Goal: Information Seeking & Learning: Learn about a topic

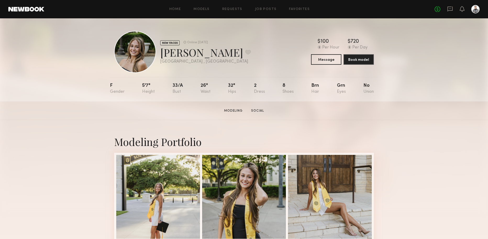
click at [130, 53] on div at bounding box center [135, 52] width 42 height 42
click at [165, 54] on div "Lillyan V. Favorite" at bounding box center [205, 52] width 91 height 14
drag, startPoint x: 162, startPoint y: 54, endPoint x: 200, endPoint y: 55, distance: 37.5
click at [200, 55] on div "Lillyan V. Favorite" at bounding box center [205, 52] width 91 height 14
copy div "Lillyan V"
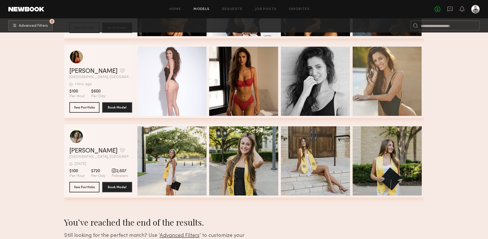
scroll to position [2781, 0]
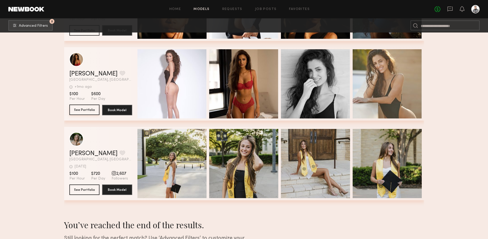
click at [84, 109] on button "See Portfolio" at bounding box center [84, 109] width 30 height 10
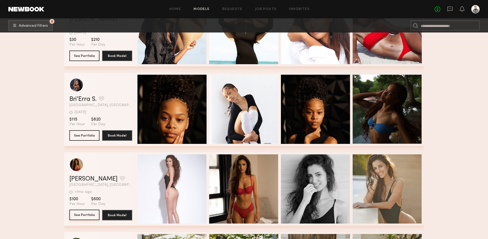
scroll to position [2676, 0]
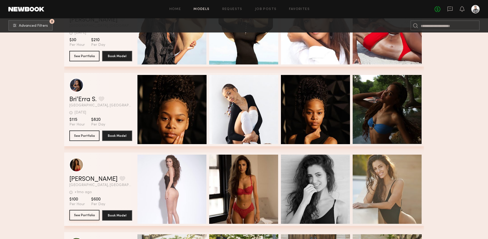
click at [83, 212] on button "See Portfolio" at bounding box center [84, 215] width 30 height 10
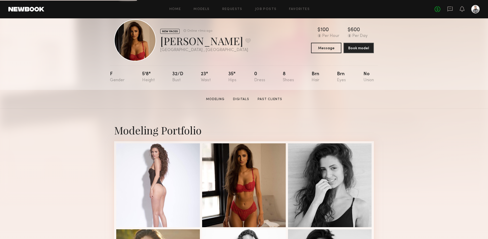
scroll to position [12, 0]
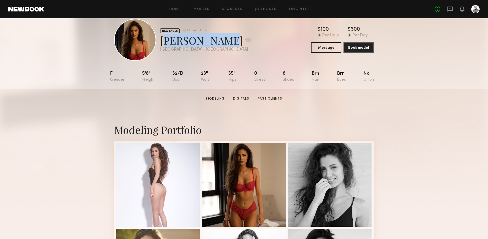
drag, startPoint x: 160, startPoint y: 40, endPoint x: 217, endPoint y: 45, distance: 57.0
click at [217, 45] on div "[PERSON_NAME] Favorite" at bounding box center [205, 40] width 91 height 14
copy div "Angelique D"
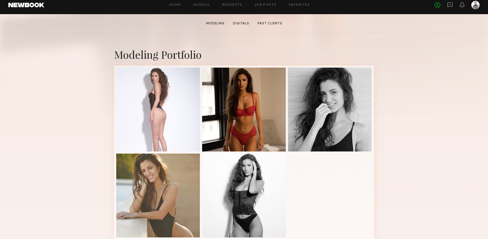
scroll to position [84, 0]
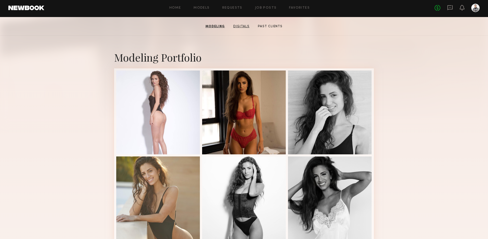
click at [243, 28] on link "Digitals" at bounding box center [241, 26] width 20 height 5
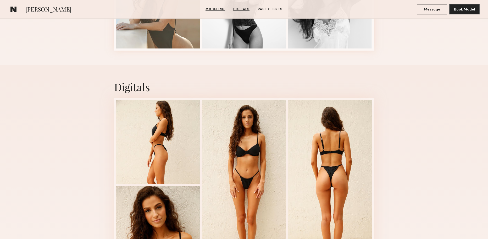
scroll to position [309, 0]
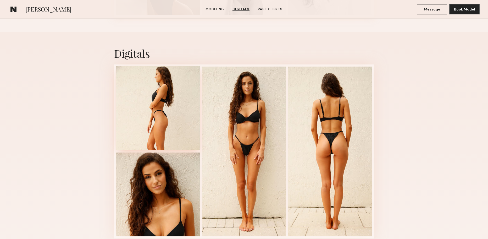
click at [163, 107] on div at bounding box center [158, 108] width 84 height 84
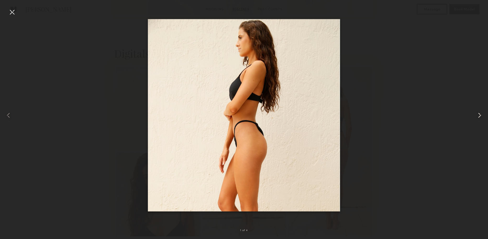
click at [480, 115] on common-icon at bounding box center [479, 115] width 8 height 8
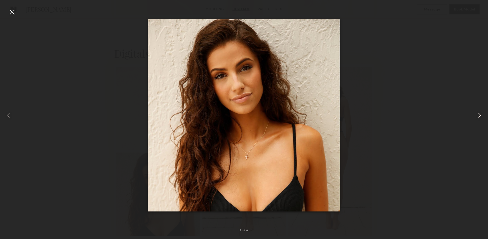
click at [480, 115] on common-icon at bounding box center [479, 115] width 8 height 8
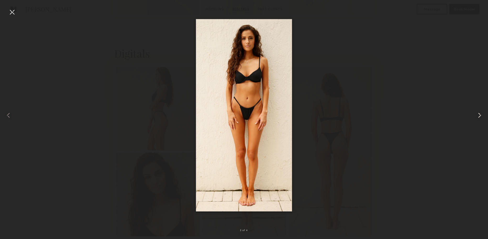
click at [480, 115] on common-icon at bounding box center [479, 115] width 8 height 8
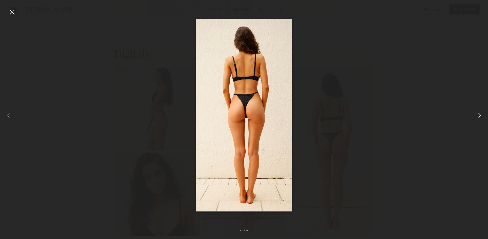
click at [480, 115] on common-icon at bounding box center [479, 115] width 8 height 8
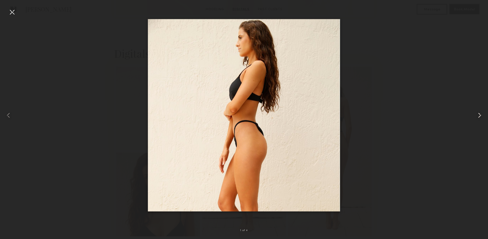
click at [480, 115] on common-icon at bounding box center [479, 115] width 8 height 8
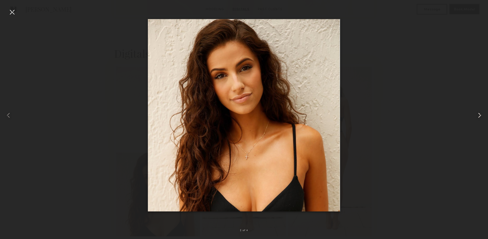
click at [480, 115] on common-icon at bounding box center [479, 115] width 8 height 8
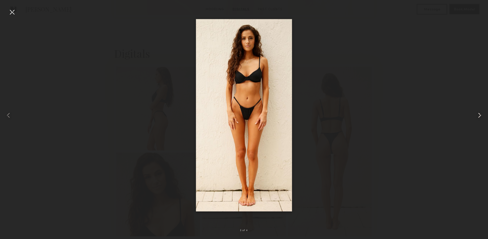
click at [480, 115] on common-icon at bounding box center [479, 115] width 8 height 8
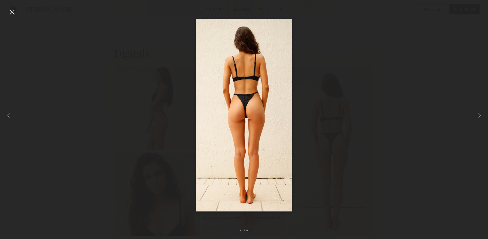
click at [12, 13] on div at bounding box center [12, 12] width 8 height 8
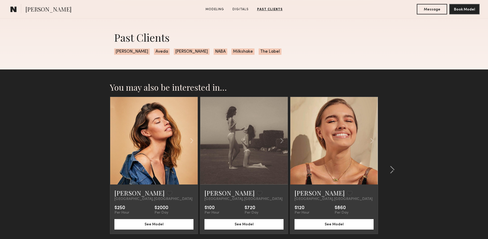
scroll to position [754, 0]
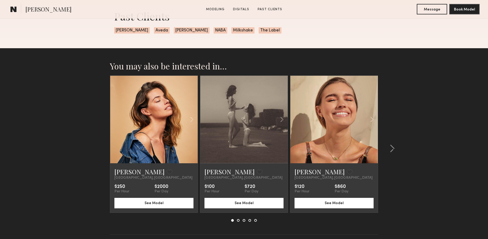
click at [241, 123] on link at bounding box center [244, 119] width 30 height 87
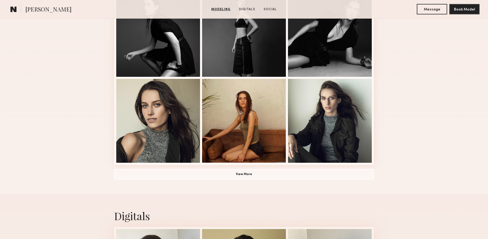
scroll to position [345, 0]
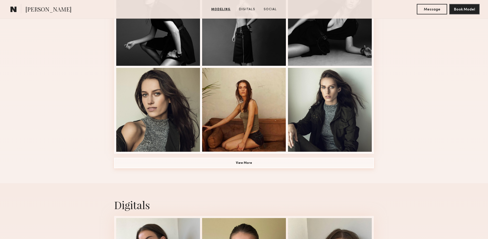
click at [240, 160] on button "View More" at bounding box center [244, 163] width 260 height 10
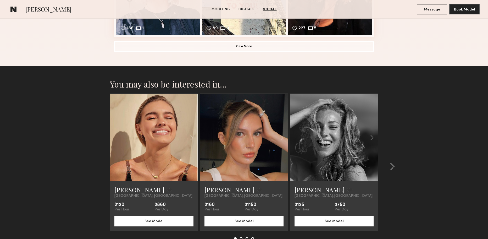
scroll to position [1081, 0]
